Goal: Check status: Check status

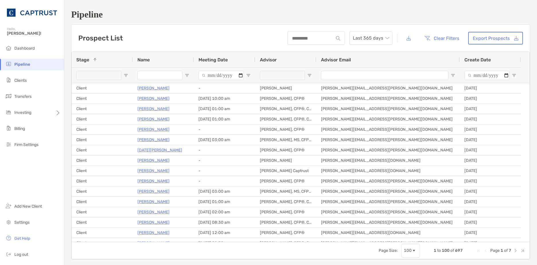
click at [243, 76] on input "Meeting Date Filter Input" at bounding box center [220, 75] width 45 height 9
click at [247, 75] on span "Open Filter Menu" at bounding box center [248, 75] width 5 height 5
click at [246, 75] on span "Open Filter Menu" at bounding box center [248, 75] width 5 height 5
click at [108, 59] on div "Stage 1" at bounding box center [102, 59] width 52 height 15
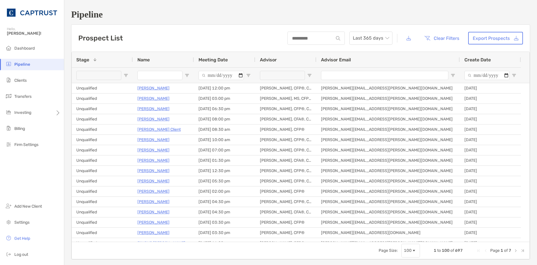
click at [108, 59] on div "Stage 1" at bounding box center [102, 59] width 52 height 15
click at [126, 76] on span "Open Filter Menu" at bounding box center [126, 75] width 5 height 5
click at [247, 76] on span "Open Filter Menu" at bounding box center [248, 75] width 5 height 5
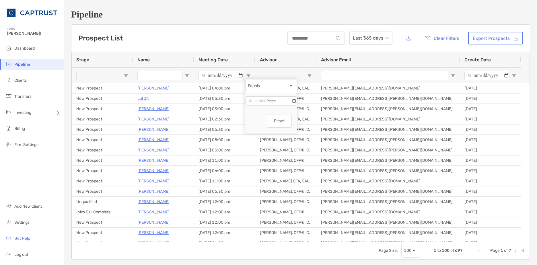
click at [311, 69] on div at bounding box center [285, 74] width 61 height 15
click at [514, 73] on span "Open Filter Menu" at bounding box center [514, 75] width 5 height 5
click at [514, 88] on span "Filtering operator" at bounding box center [514, 86] width 5 height 5
click at [401, 57] on div "Advisor Email" at bounding box center [388, 59] width 134 height 15
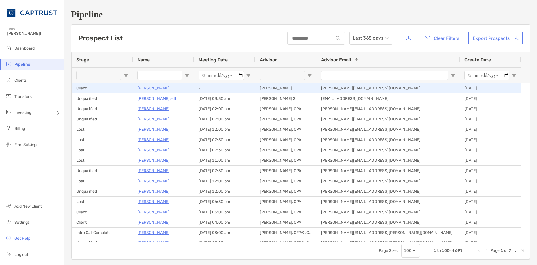
click at [138, 85] on p "Ronald Knight" at bounding box center [153, 88] width 32 height 7
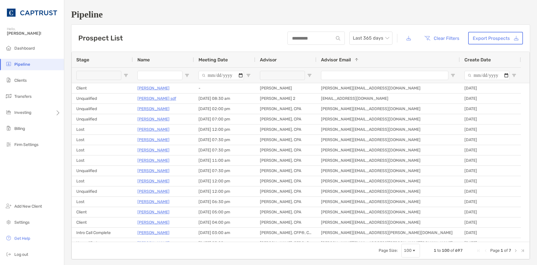
click at [517, 73] on div at bounding box center [490, 74] width 61 height 15
click at [515, 73] on span "Open Filter Menu" at bounding box center [514, 75] width 5 height 5
click at [438, 38] on button "Clear Filters" at bounding box center [442, 38] width 44 height 13
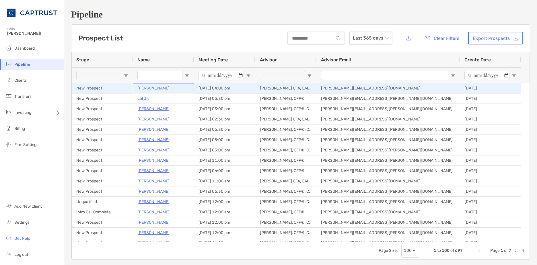
click at [147, 89] on p "Anthony Brogdon" at bounding box center [153, 88] width 32 height 7
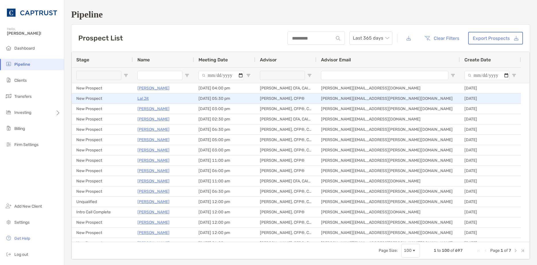
click at [147, 97] on p "Lal Jit" at bounding box center [142, 98] width 11 height 7
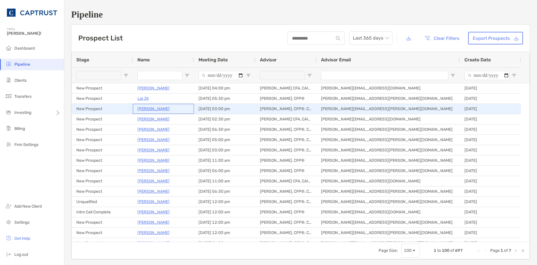
click at [159, 105] on p "Elenor Radzivilover" at bounding box center [153, 108] width 32 height 7
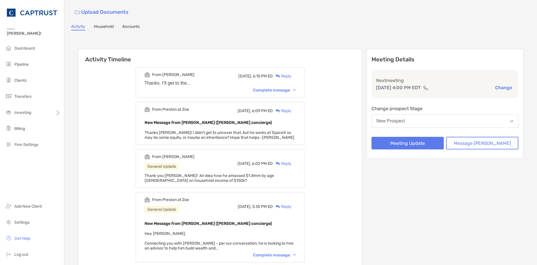
scroll to position [57, 0]
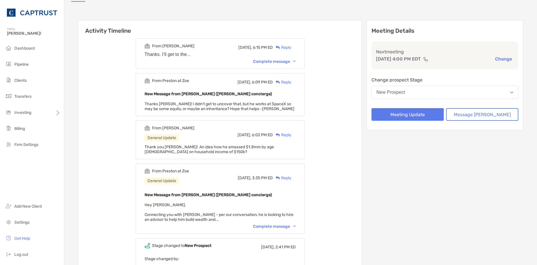
click at [287, 59] on div "Complete message" at bounding box center [274, 61] width 43 height 5
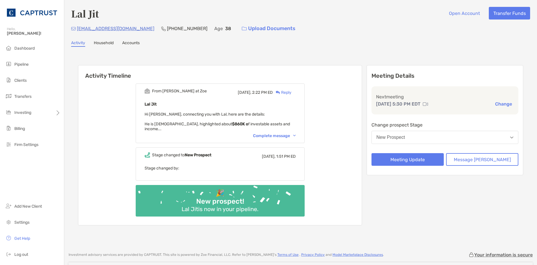
click at [283, 133] on div "Complete message" at bounding box center [274, 135] width 43 height 5
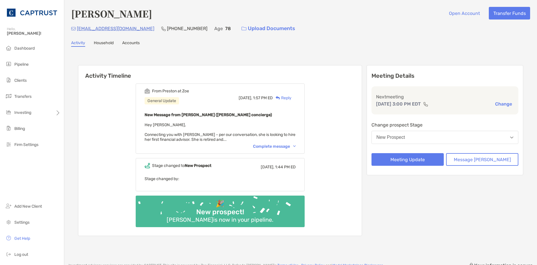
click at [281, 146] on div "Complete message" at bounding box center [274, 146] width 43 height 5
